Goal: Navigation & Orientation: Find specific page/section

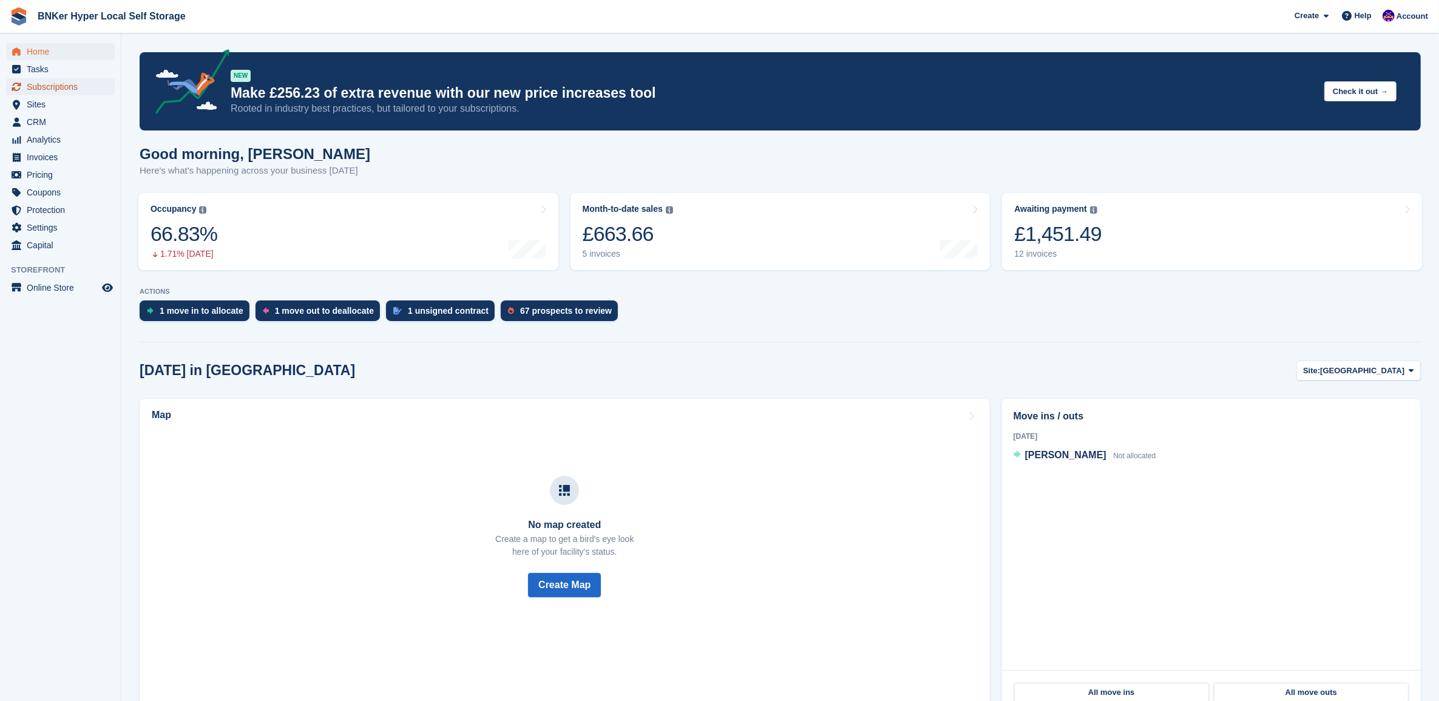
click at [32, 83] on span "Subscriptions" at bounding box center [63, 86] width 73 height 17
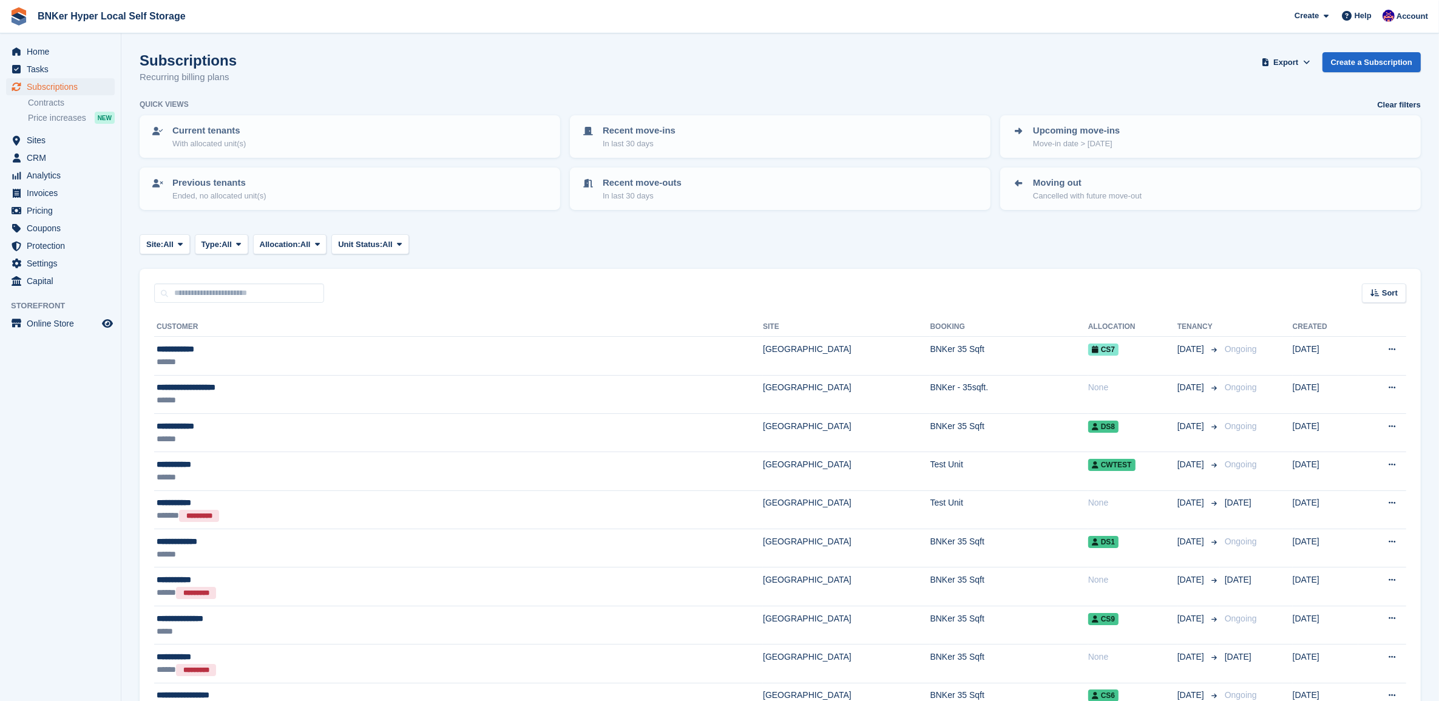
click at [1133, 187] on p "Moving out" at bounding box center [1087, 183] width 109 height 14
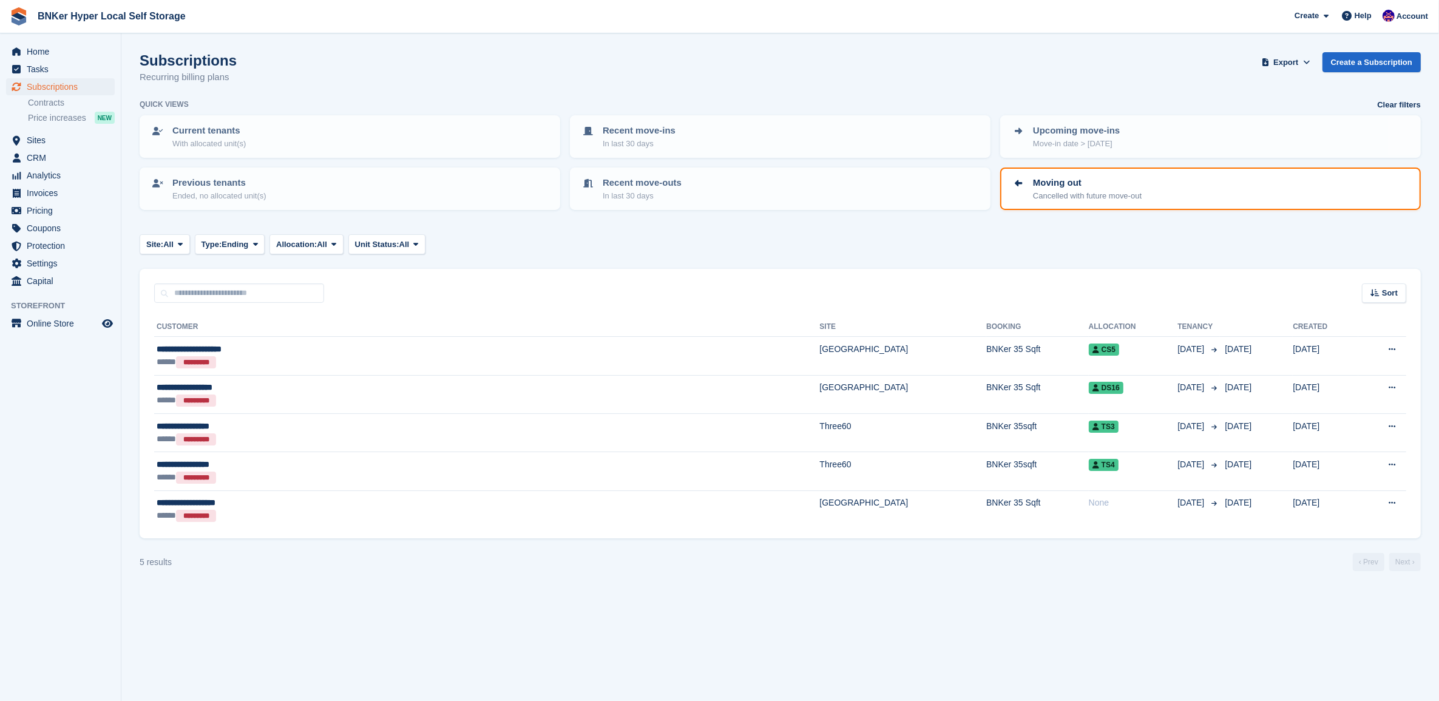
click at [631, 199] on p "In last 30 days" at bounding box center [642, 196] width 79 height 12
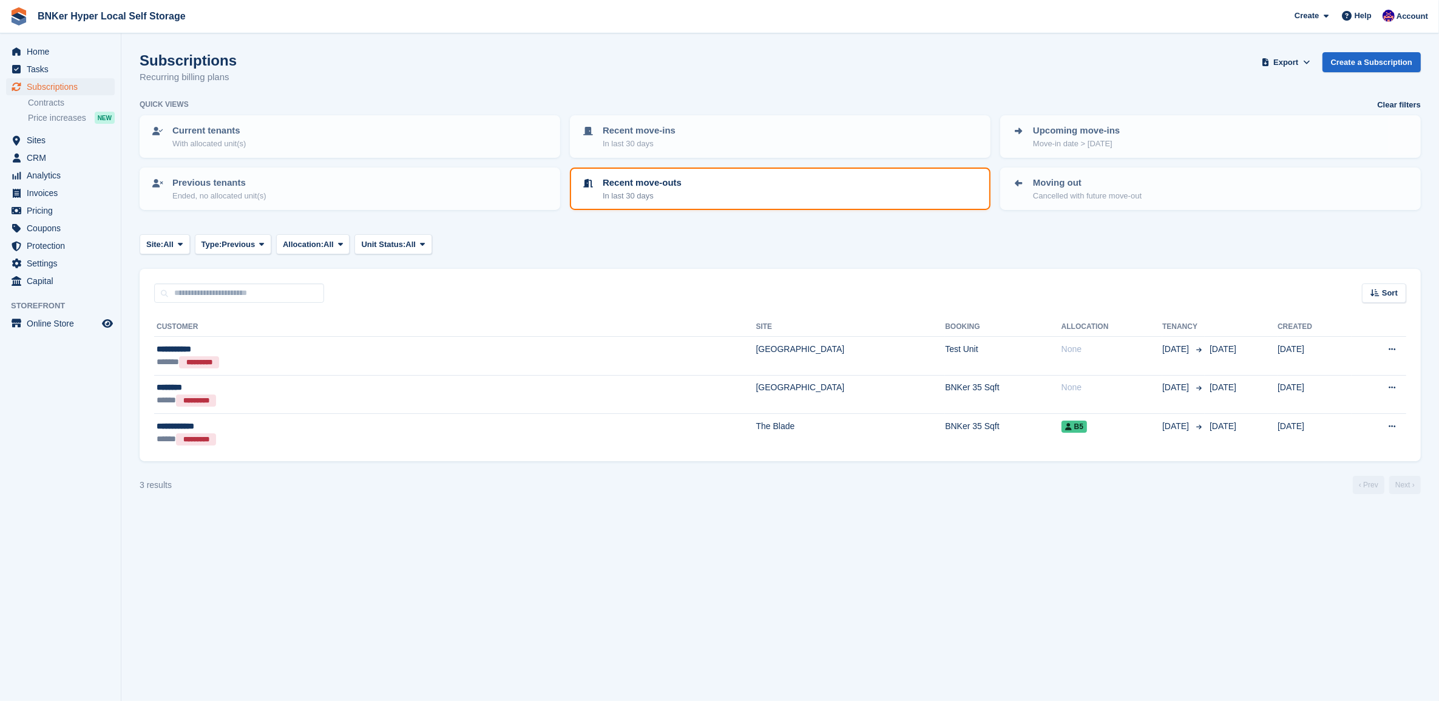
click at [769, 150] on link "Recent move-ins In last 30 days" at bounding box center [780, 137] width 418 height 40
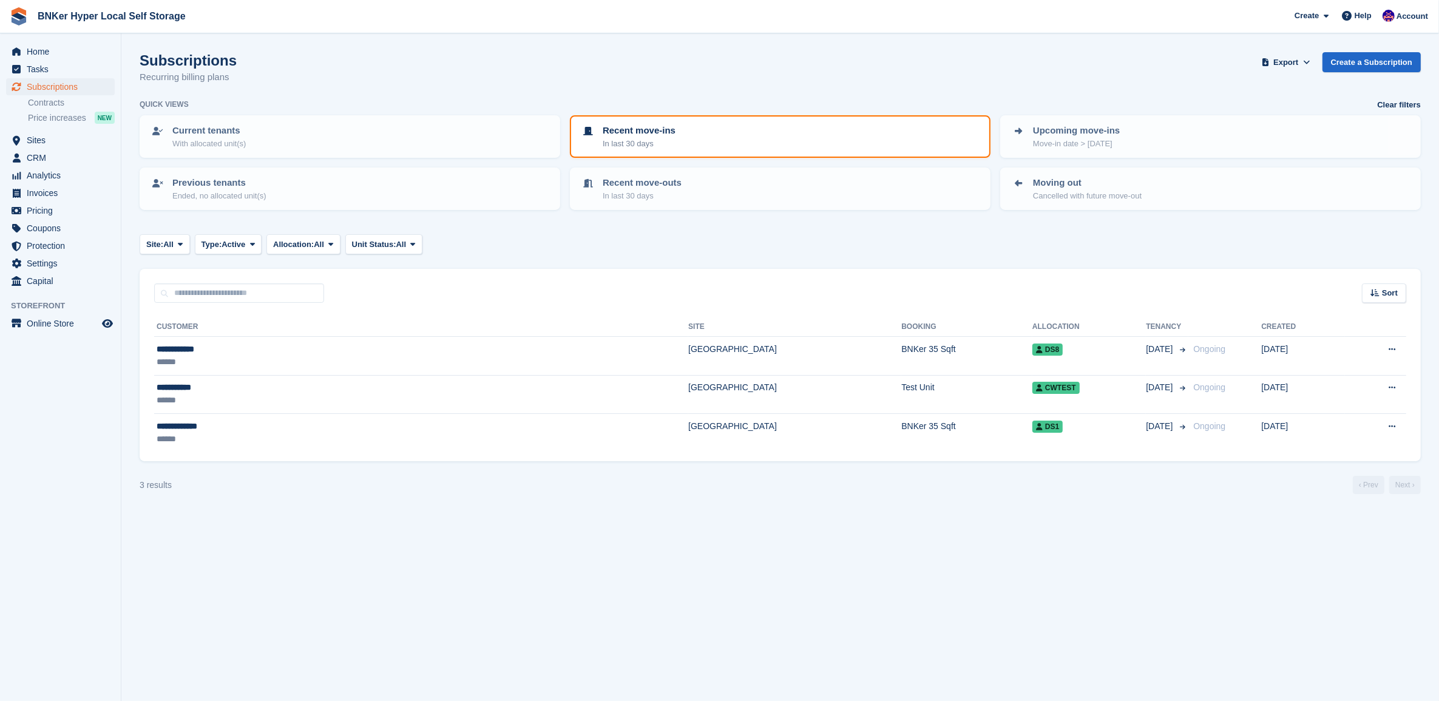
click at [353, 192] on div "Previous tenants Ended, no allocated unit(s)" at bounding box center [350, 188] width 399 height 25
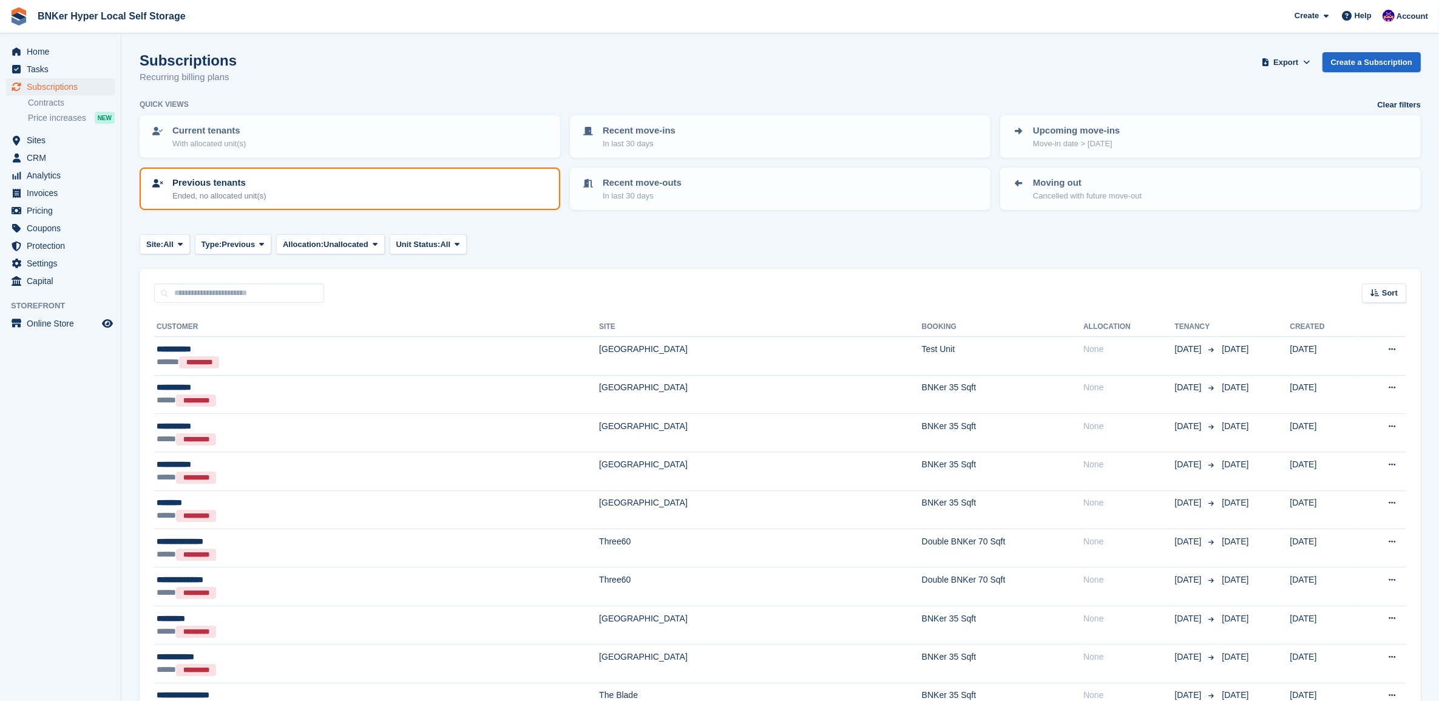
click at [1373, 291] on icon at bounding box center [1374, 293] width 9 height 8
click at [1327, 383] on span "Move out date" at bounding box center [1336, 384] width 54 height 10
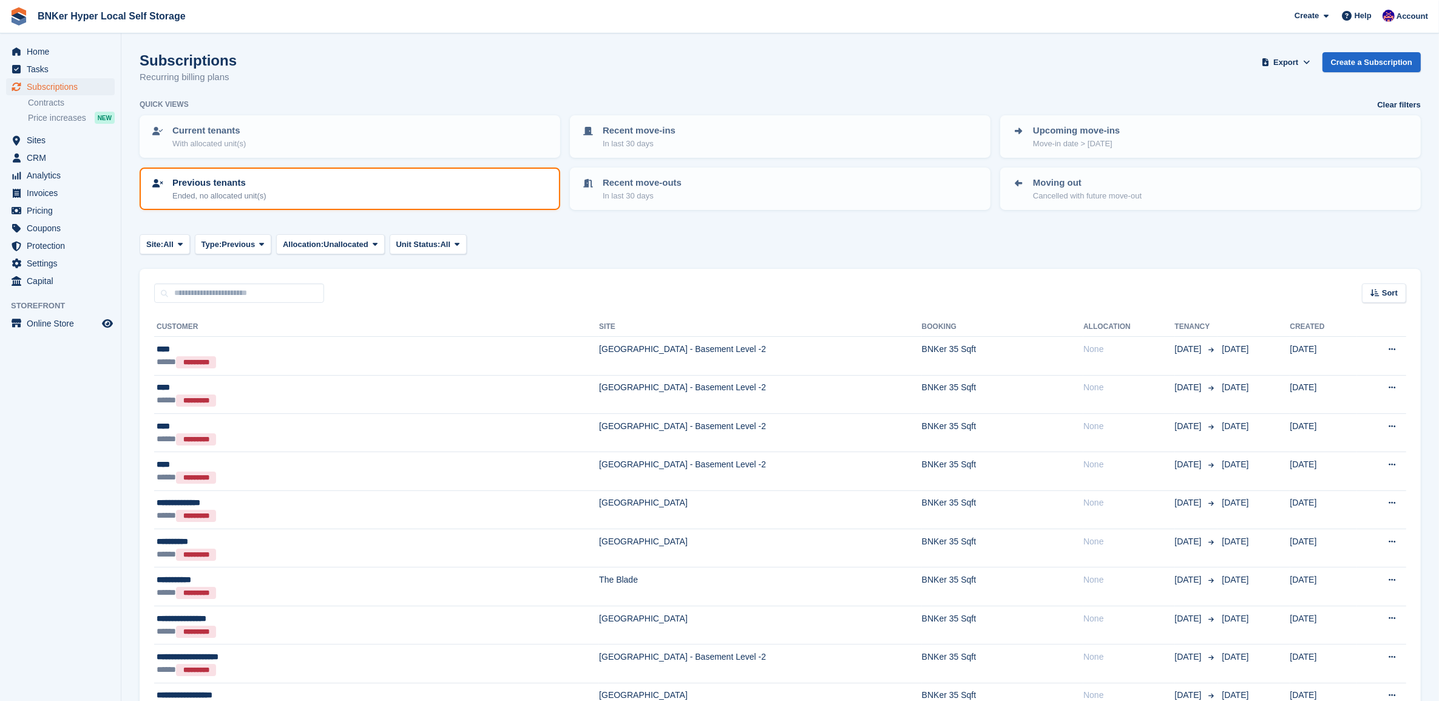
click at [1393, 293] on span "Sort" at bounding box center [1390, 293] width 16 height 12
click at [1344, 370] on span "Move in date" at bounding box center [1329, 369] width 49 height 10
click at [1397, 293] on span "Sort" at bounding box center [1390, 293] width 16 height 12
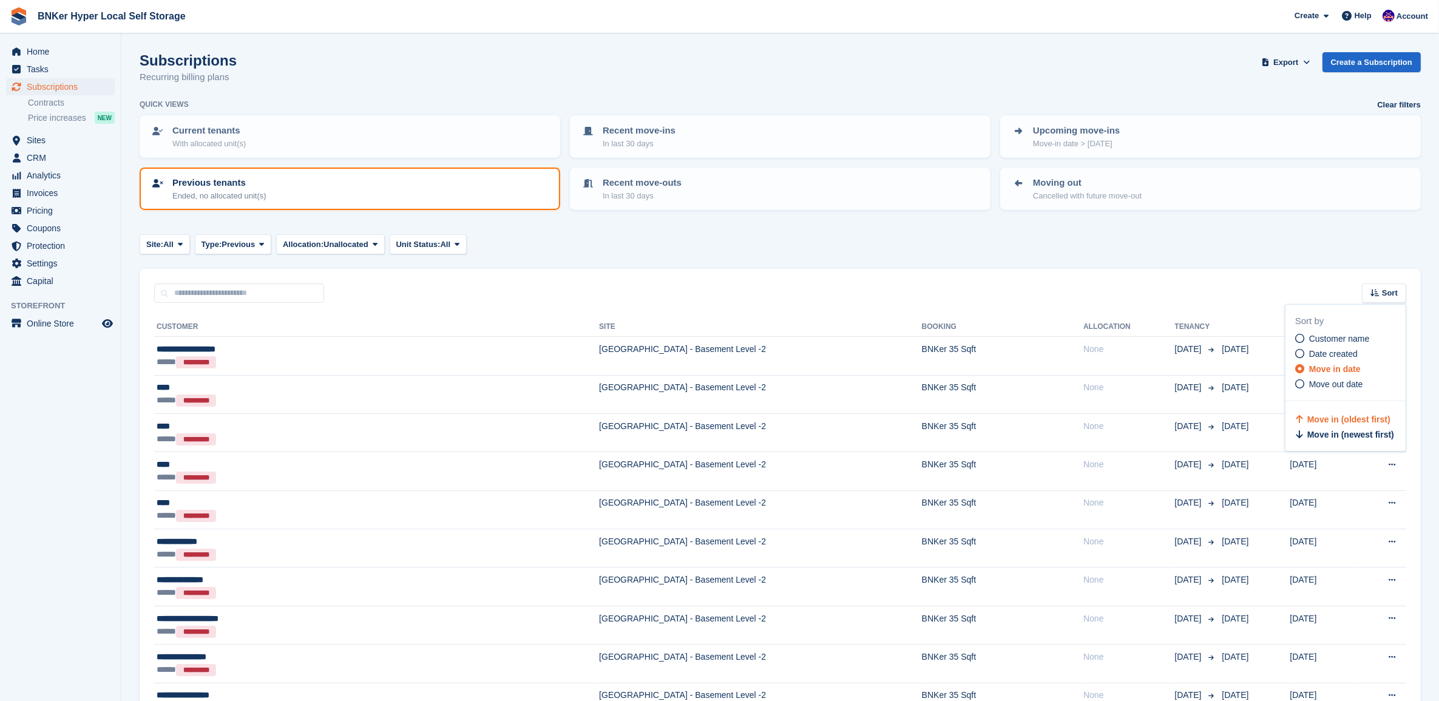
click at [1351, 383] on span "Move out date" at bounding box center [1336, 384] width 54 height 10
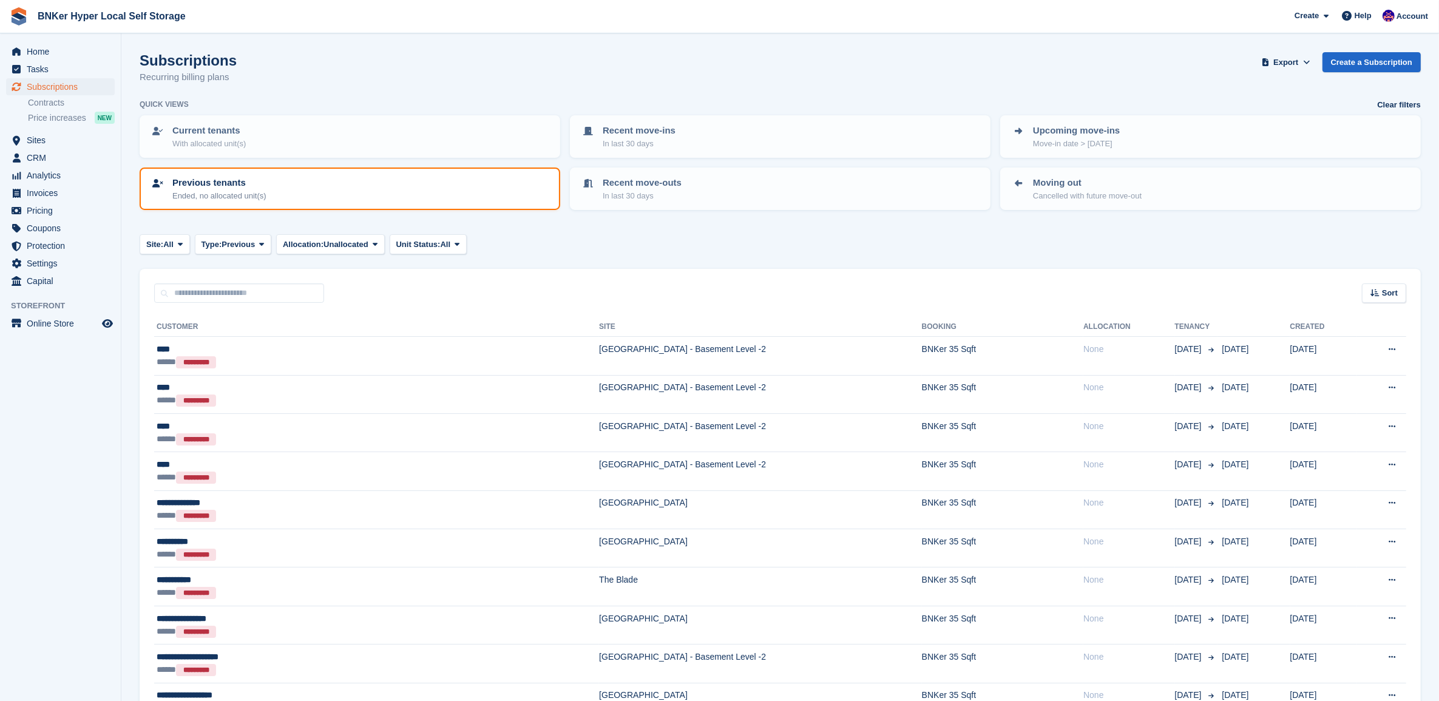
click at [1395, 296] on span "Sort" at bounding box center [1390, 293] width 16 height 12
click at [1343, 431] on span "Move out (newest first)" at bounding box center [1350, 435] width 92 height 10
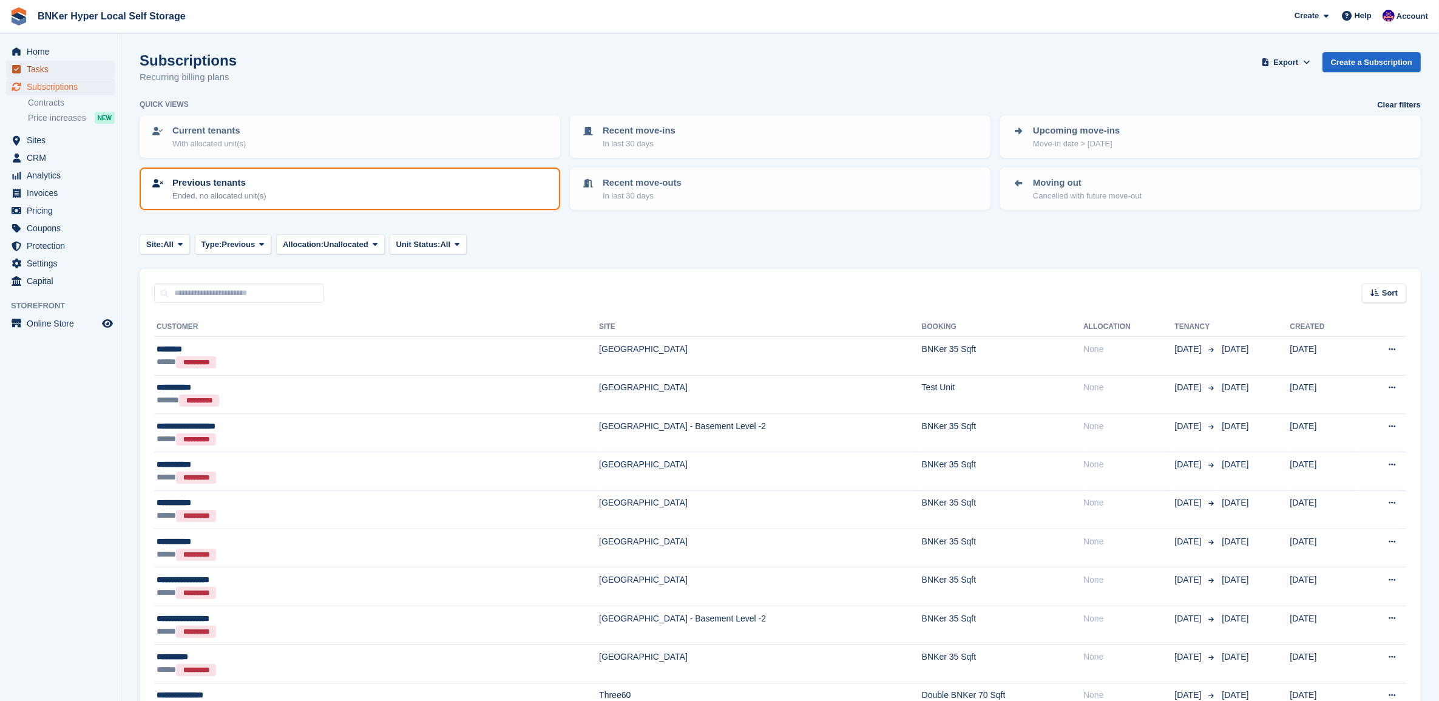
click at [41, 68] on span "Tasks" at bounding box center [63, 69] width 73 height 17
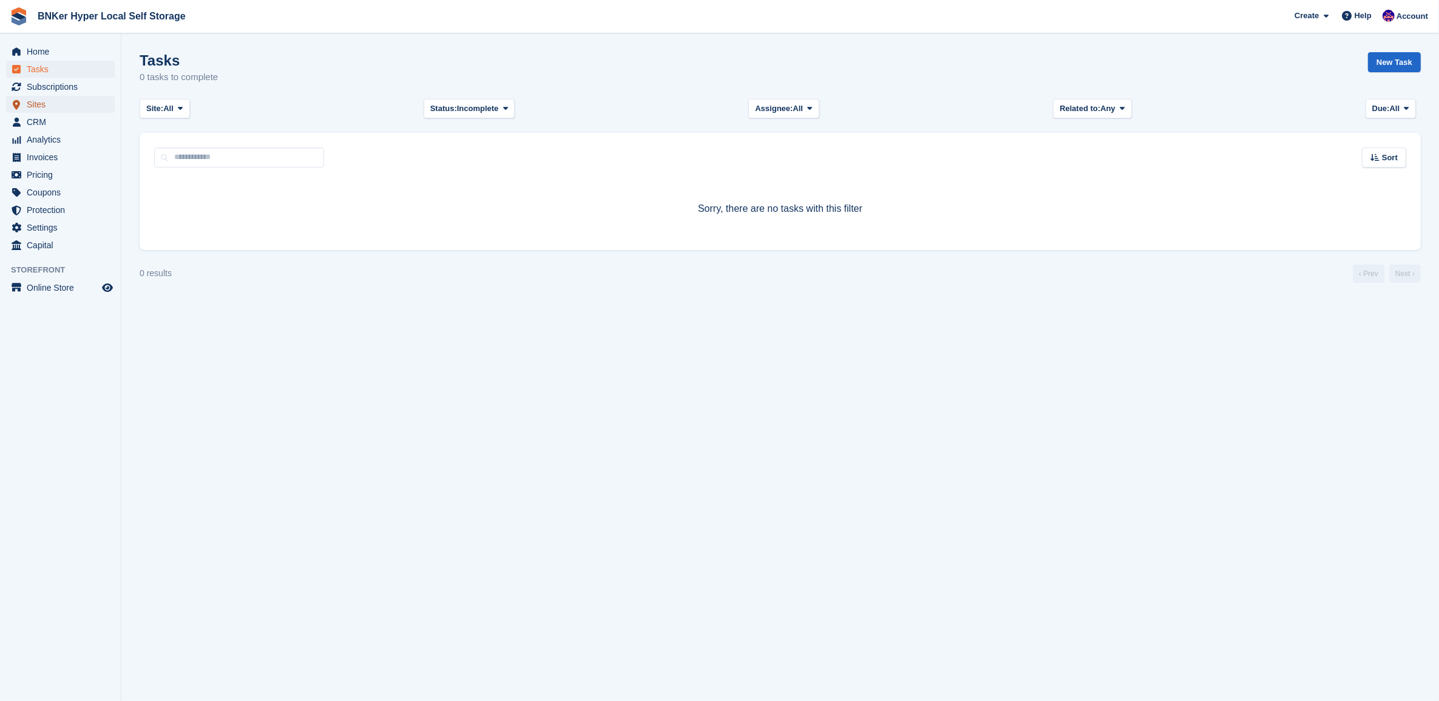
click at [46, 104] on span "Sites" at bounding box center [63, 104] width 73 height 17
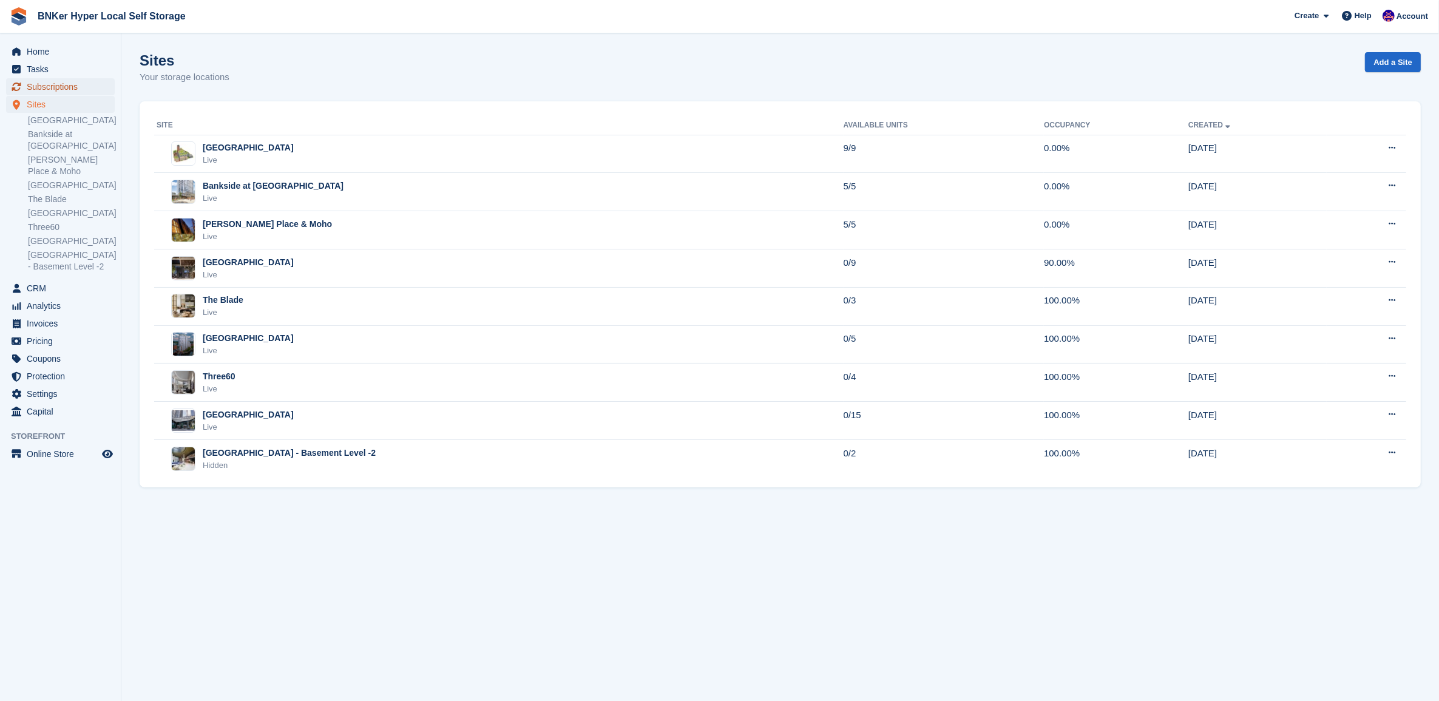
click at [49, 86] on span "Subscriptions" at bounding box center [63, 86] width 73 height 17
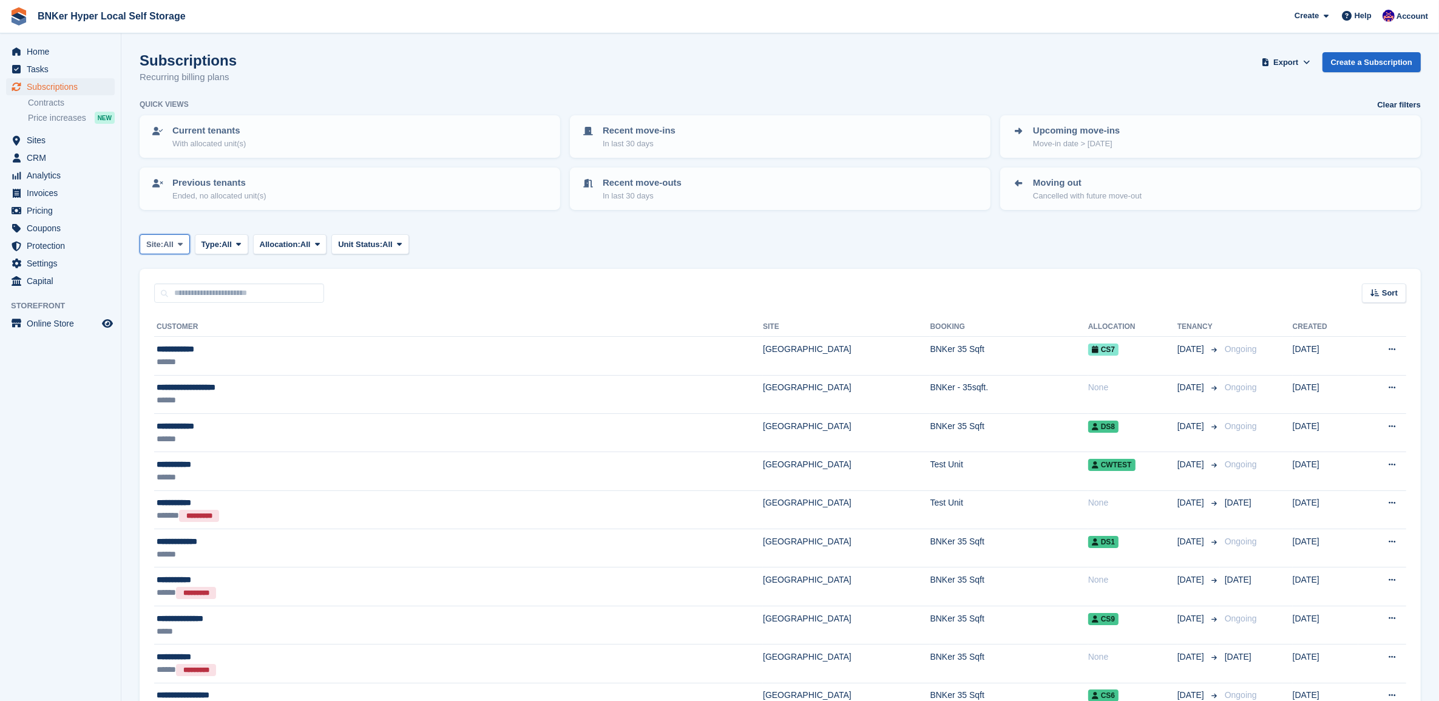
click at [174, 240] on span "All" at bounding box center [168, 244] width 10 height 12
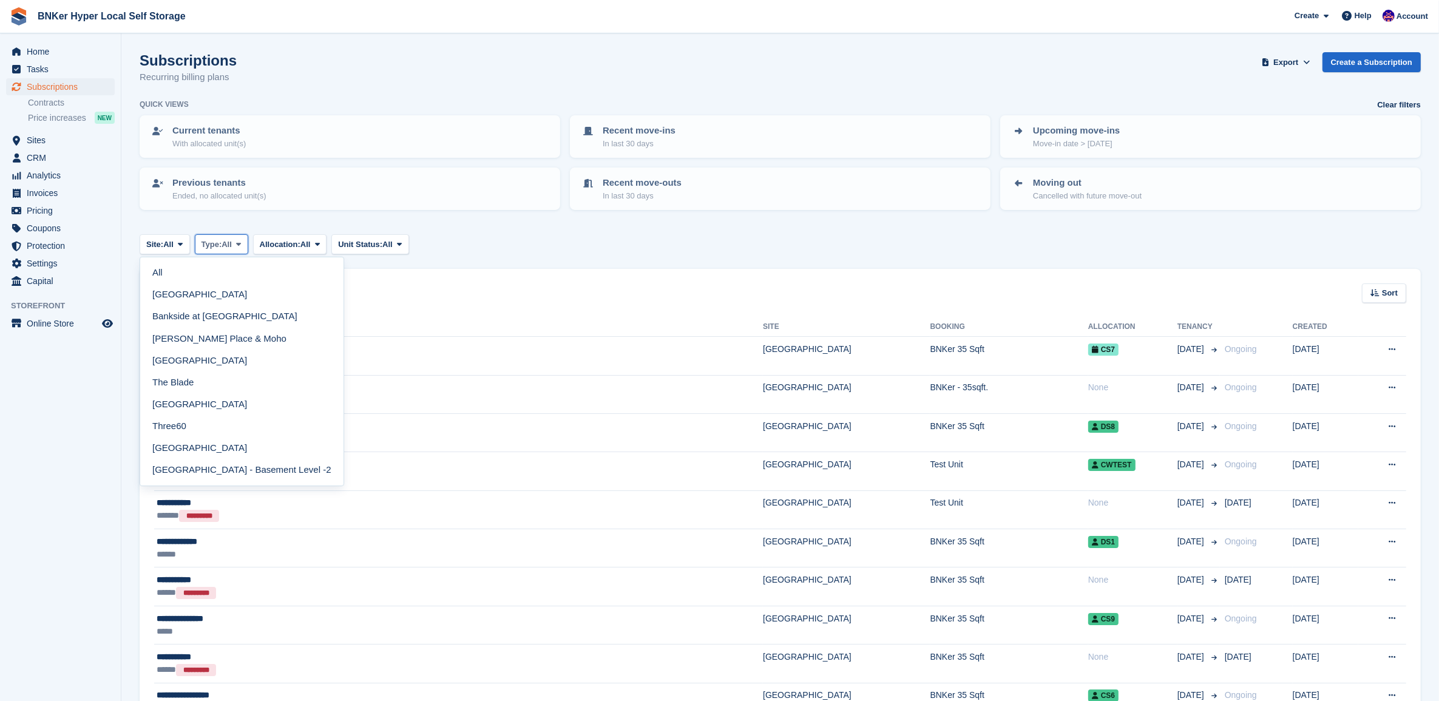
click at [222, 240] on span "Type:" at bounding box center [211, 244] width 21 height 12
click at [240, 320] on link "Previous" at bounding box center [253, 317] width 106 height 22
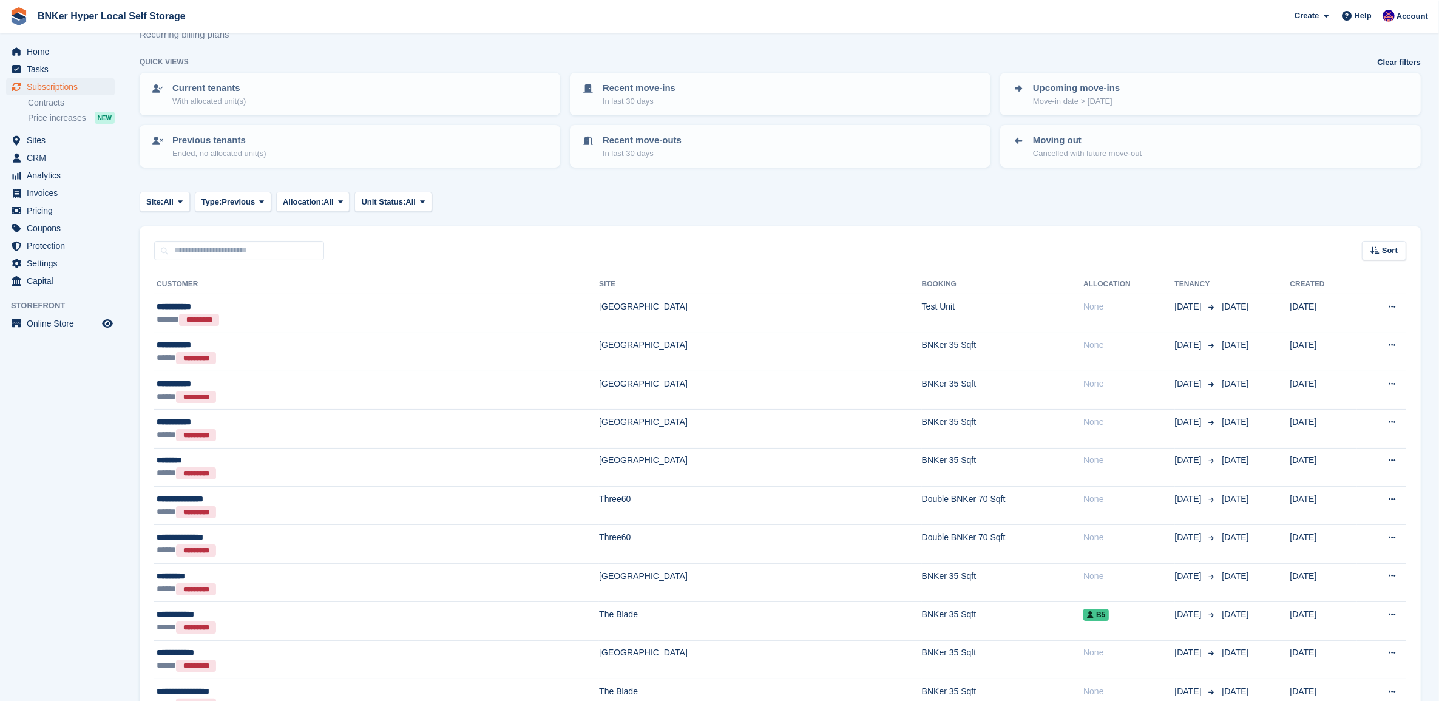
scroll to position [35, 0]
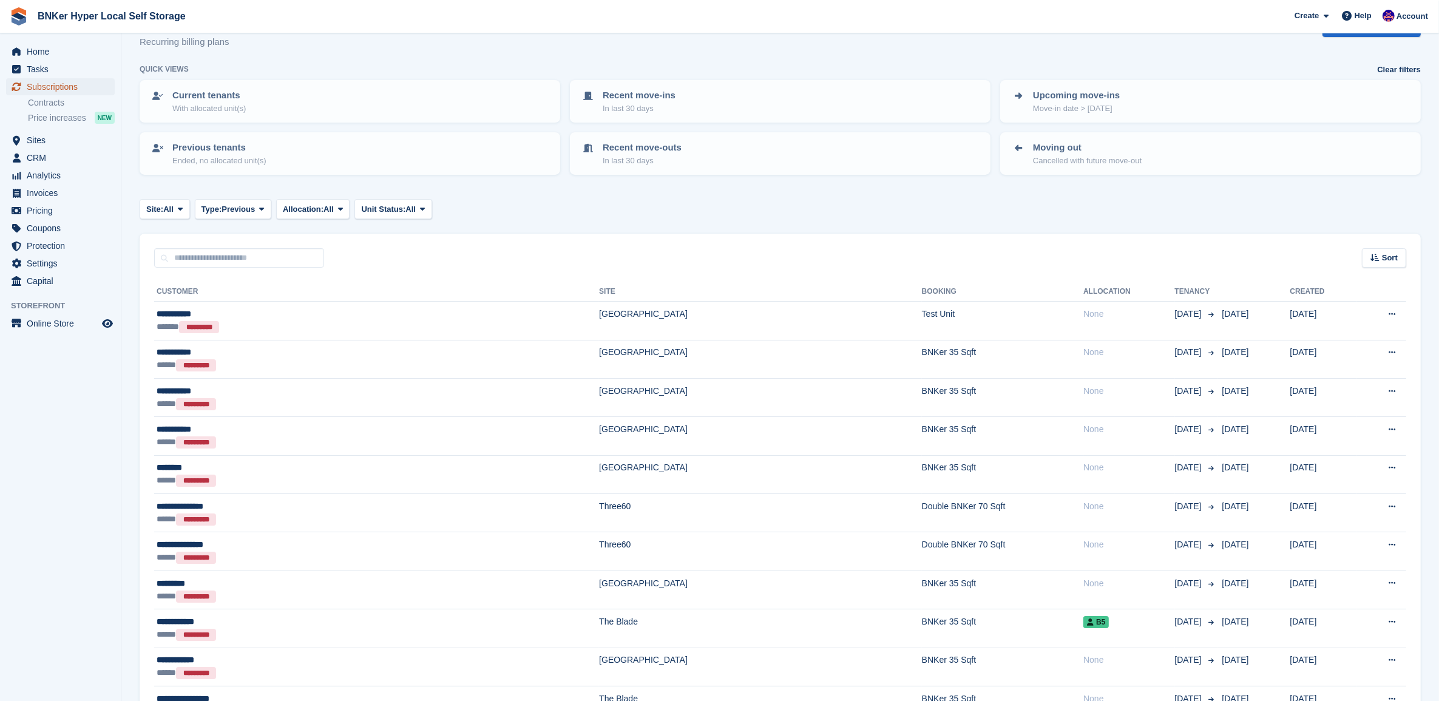
click at [49, 89] on span "Subscriptions" at bounding box center [63, 86] width 73 height 17
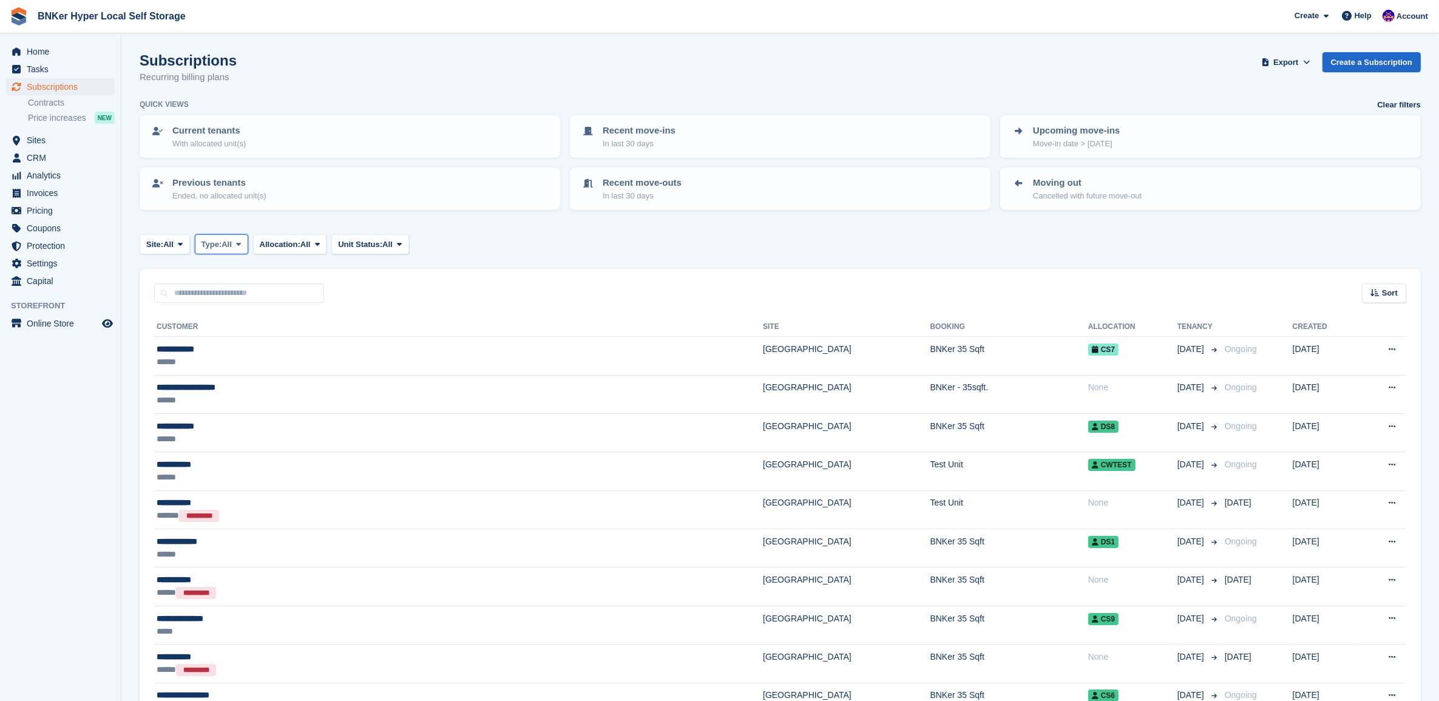
click at [234, 249] on button "Type: All" at bounding box center [221, 244] width 53 height 20
click at [293, 245] on span "Allocation:" at bounding box center [280, 244] width 41 height 12
click at [368, 243] on span "Unit Status:" at bounding box center [360, 244] width 44 height 12
click at [182, 245] on icon at bounding box center [180, 244] width 5 height 8
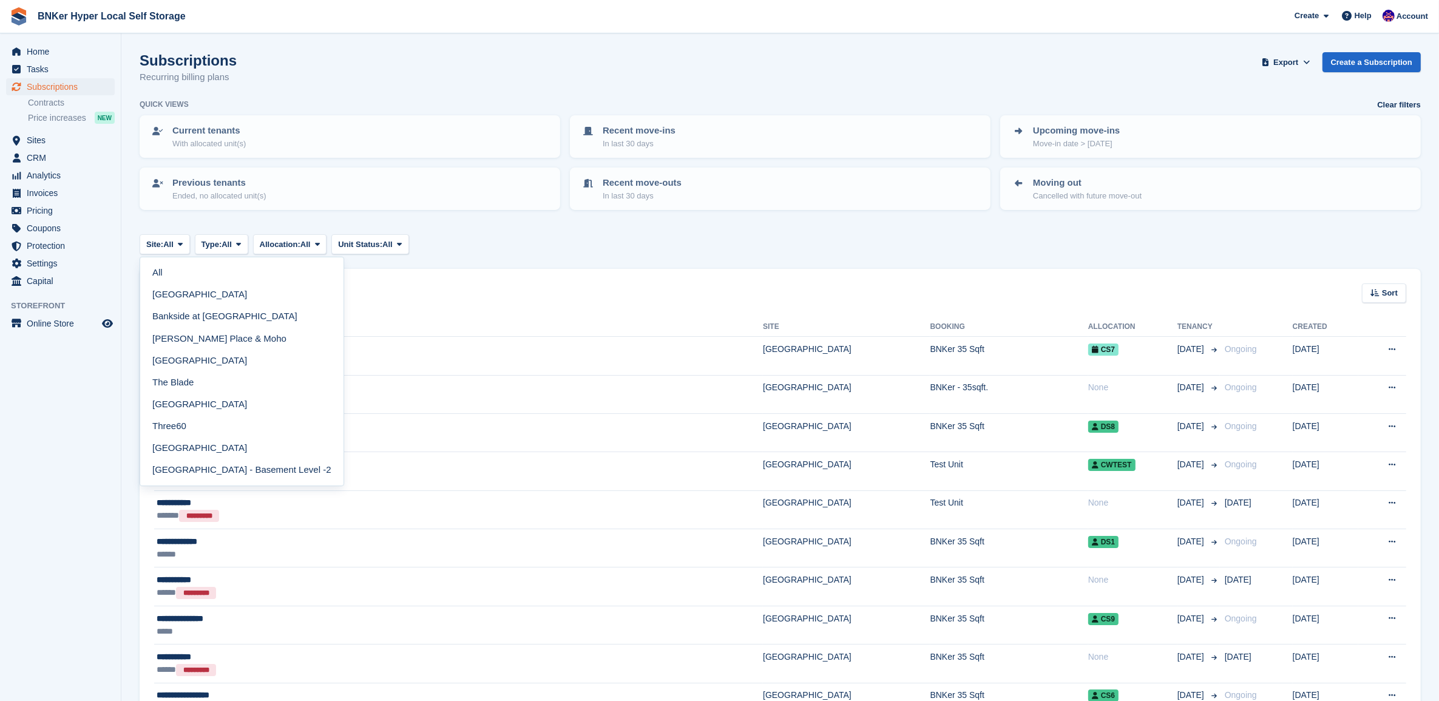
click at [192, 365] on link "[GEOGRAPHIC_DATA]" at bounding box center [242, 361] width 194 height 22
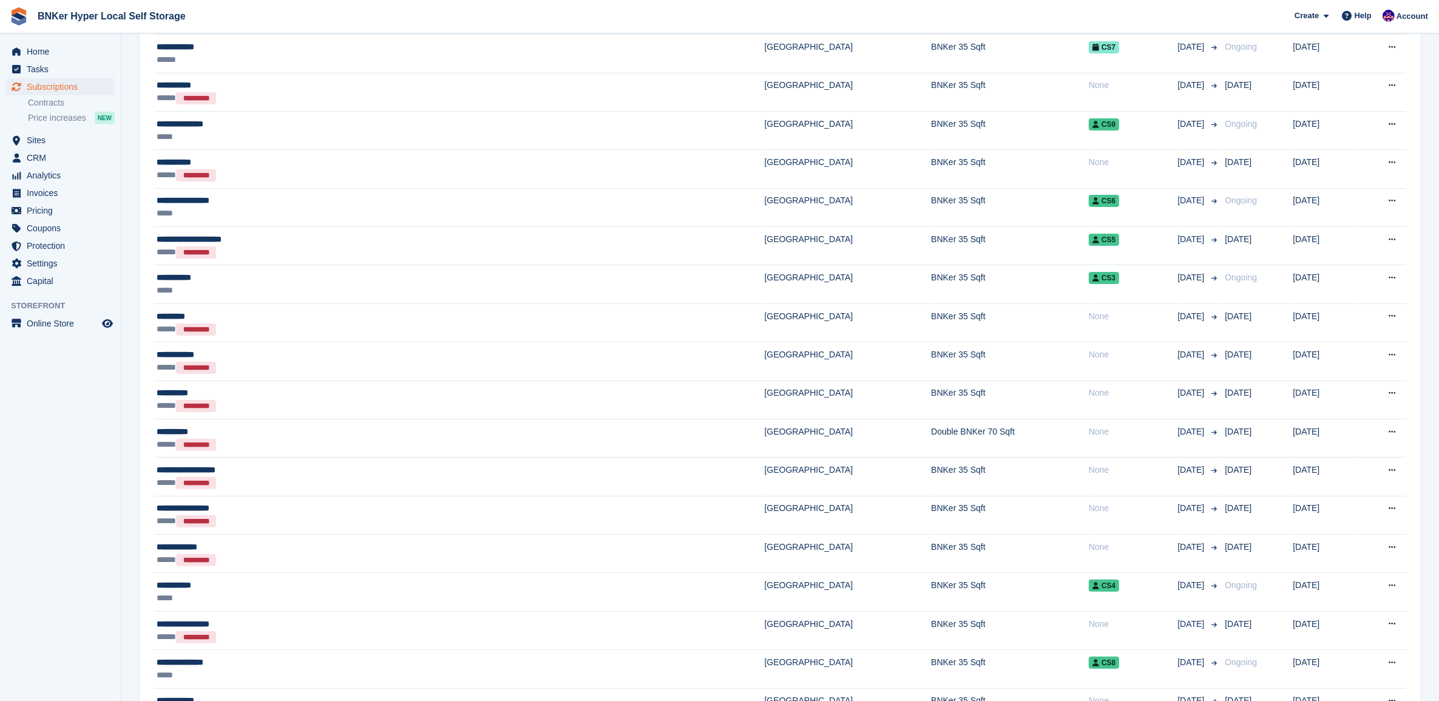
scroll to position [303, 0]
click at [200, 474] on div "**********" at bounding box center [318, 468] width 322 height 13
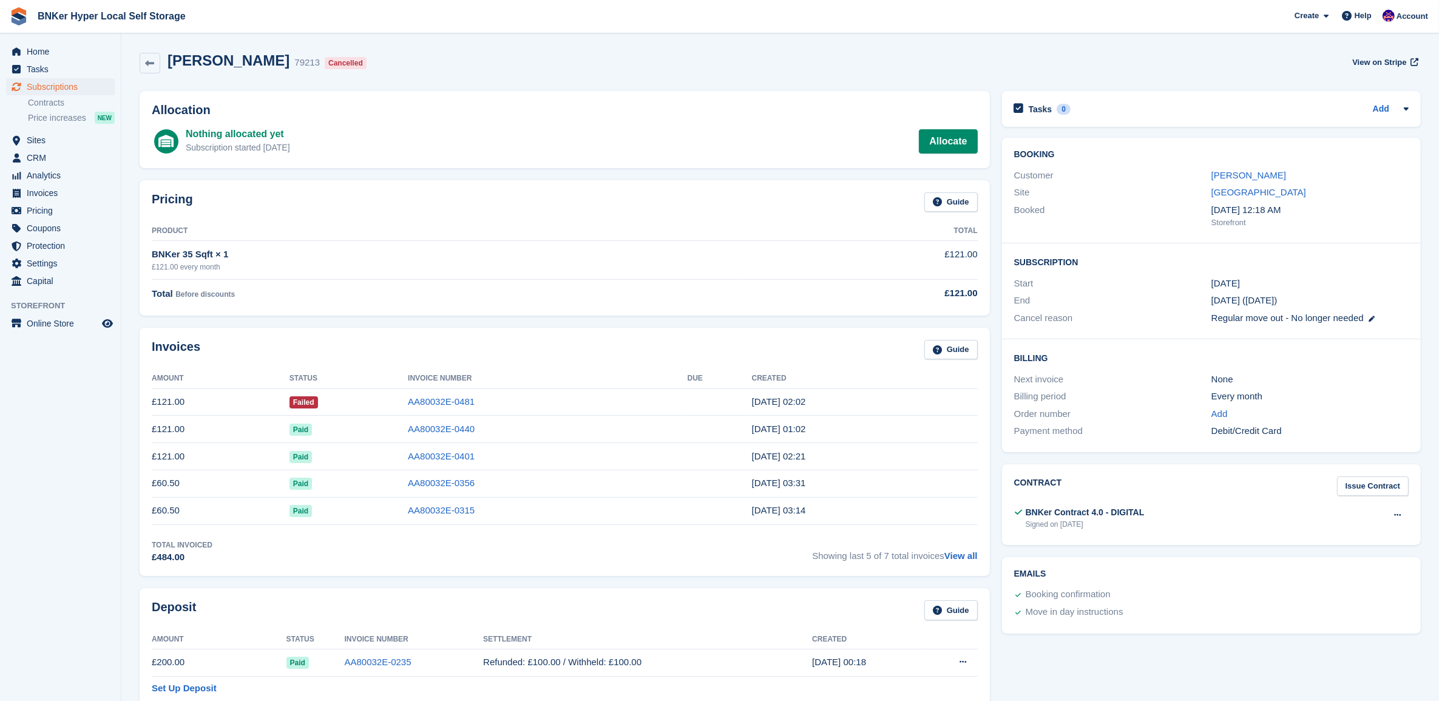
click at [155, 64] on link at bounding box center [150, 63] width 21 height 21
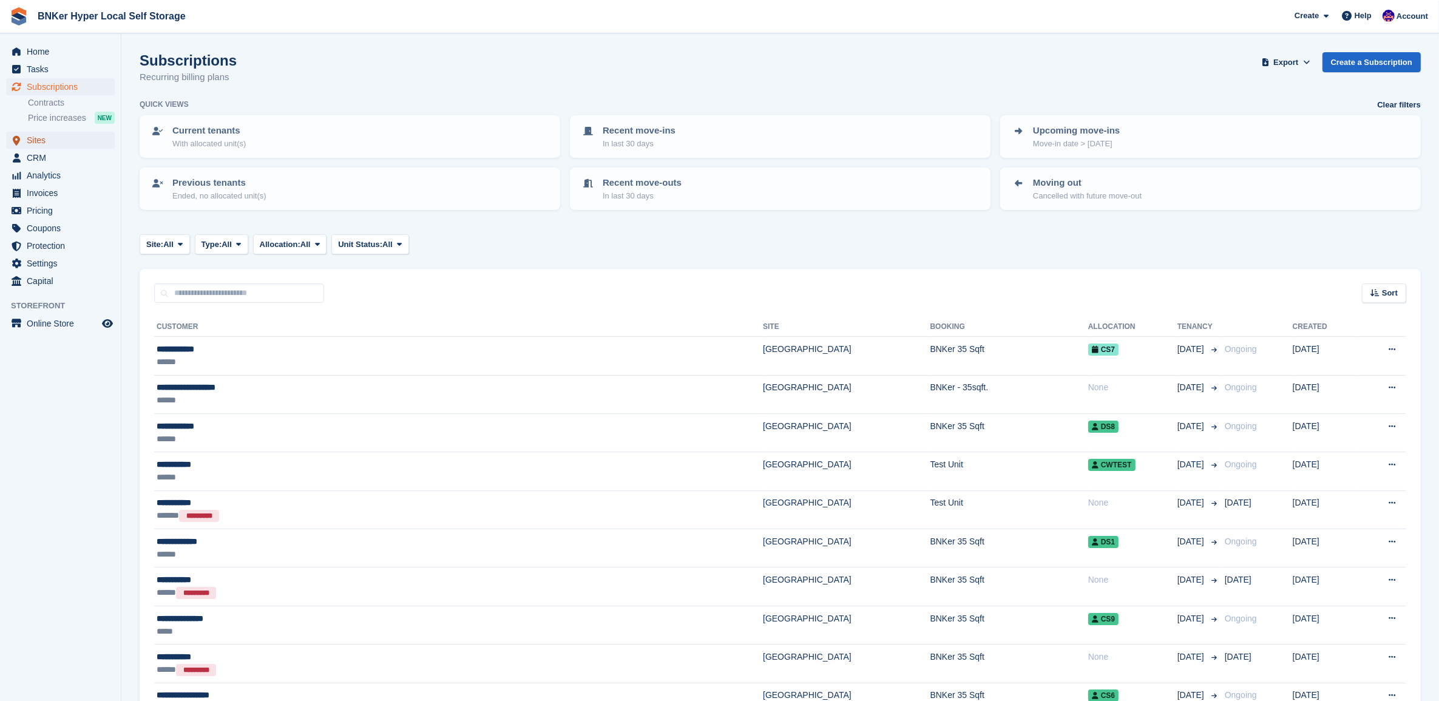
click at [46, 143] on span "Sites" at bounding box center [63, 140] width 73 height 17
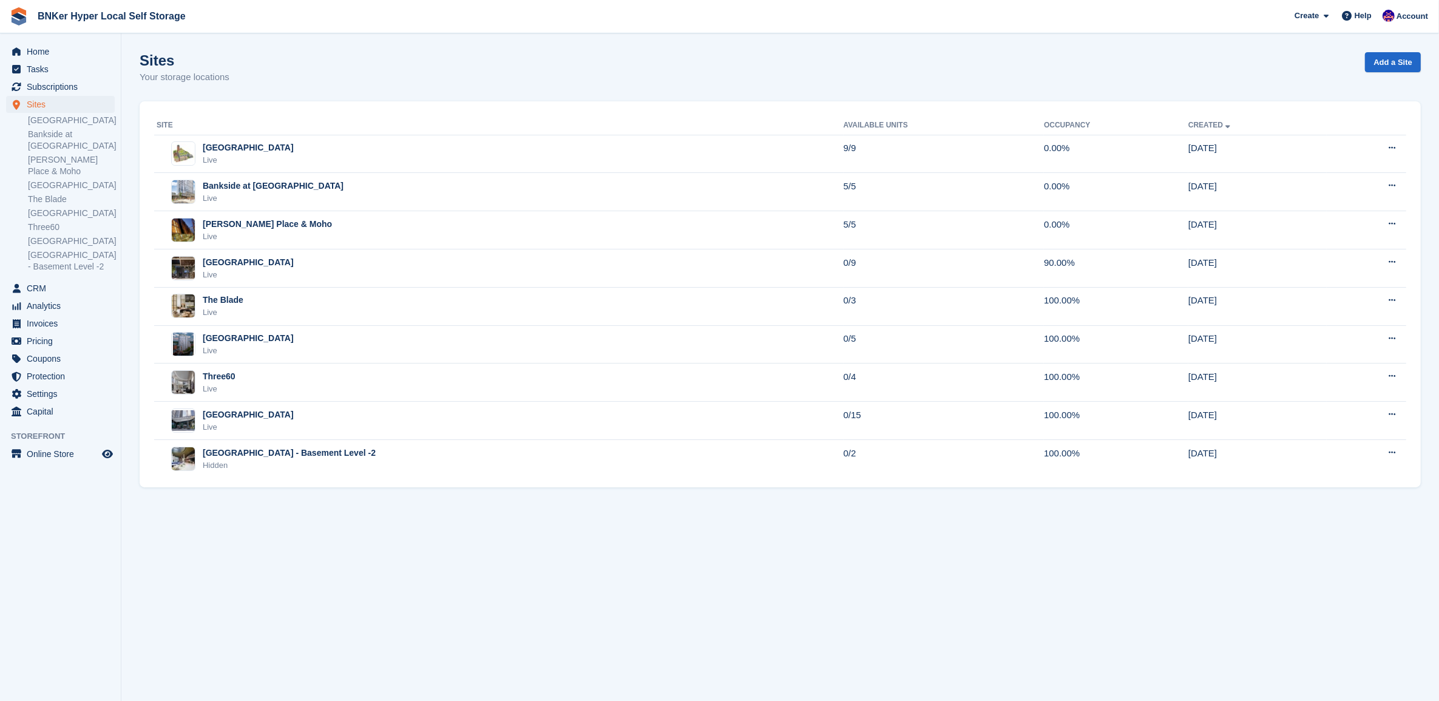
click at [228, 293] on td "The Blade Live" at bounding box center [498, 306] width 689 height 38
